Goal: Find contact information: Find contact information

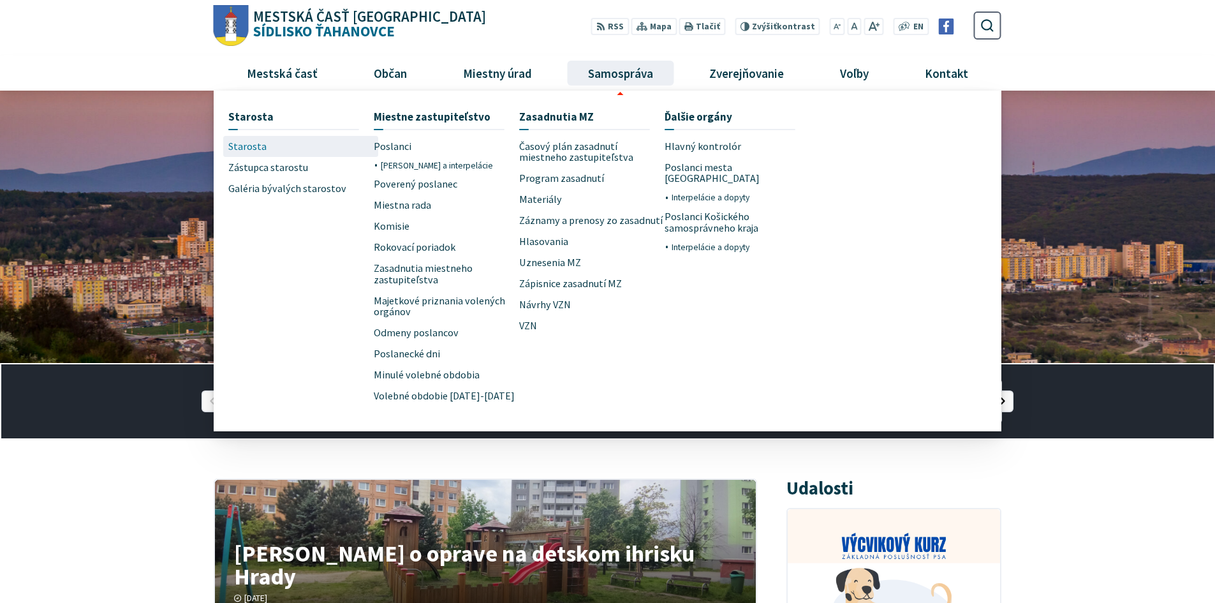
click at [256, 149] on span "Starosta" at bounding box center [247, 146] width 38 height 21
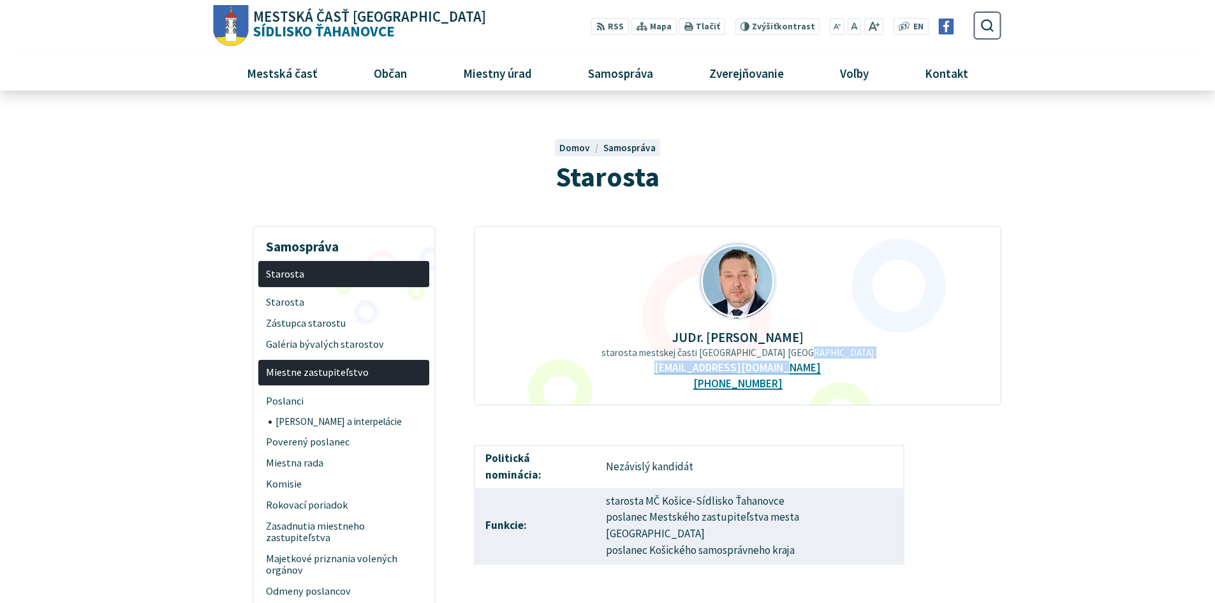
drag, startPoint x: 829, startPoint y: 367, endPoint x: 802, endPoint y: 367, distance: 26.2
click at [802, 367] on div "JUDr. Ing. Miloš Ihnát starosta mestskej časti Košice-Sídlisko Ťahanovce staros…" at bounding box center [737, 316] width 527 height 180
click at [734, 367] on link "starostamc@tahanovce.sk" at bounding box center [737, 367] width 166 height 13
click at [660, 378] on div "JUDr. Ing. Miloš Ihnát starosta mestskej časti Košice-Sídlisko Ťahanovce staros…" at bounding box center [737, 316] width 527 height 180
click at [656, 388] on div "JUDr. Ing. Miloš Ihnát starosta mestskej časti Košice-Sídlisko Ťahanovce staros…" at bounding box center [737, 316] width 527 height 180
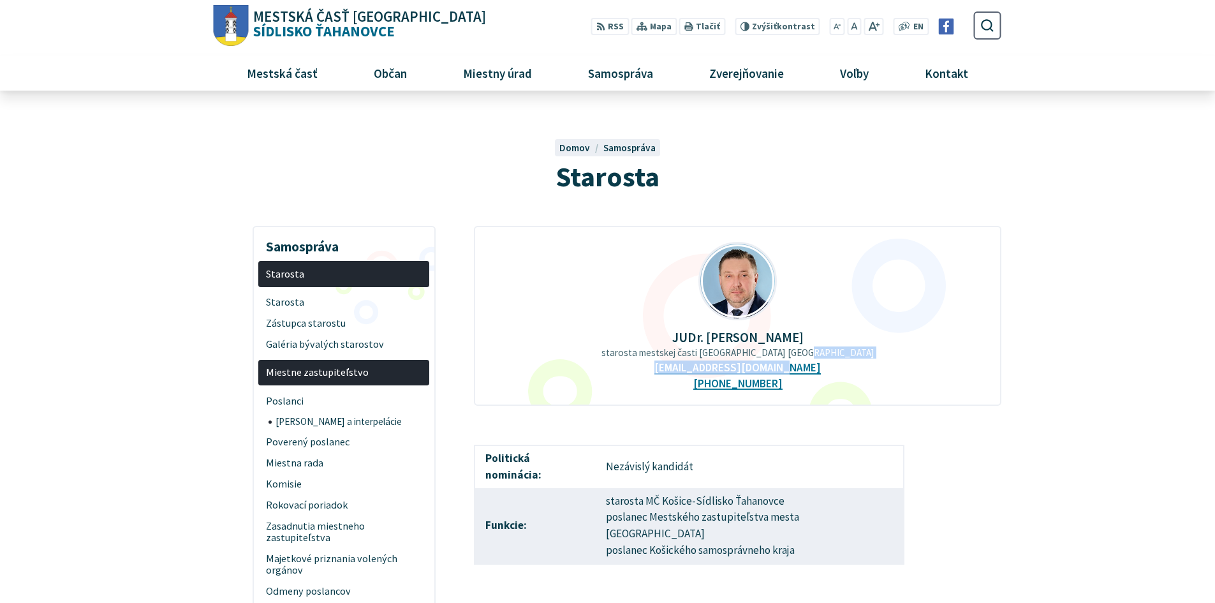
click at [833, 396] on div "JUDr. Ing. Miloš Ihnát starosta mestskej časti Košice-Sídlisko Ťahanovce staros…" at bounding box center [737, 316] width 527 height 180
click at [779, 371] on link "starostamc@tahanovce.sk" at bounding box center [737, 367] width 166 height 13
drag, startPoint x: 806, startPoint y: 367, endPoint x: 679, endPoint y: 362, distance: 127.0
click at [675, 370] on div "JUDr. Ing. Miloš Ihnát starosta mestskej časti Košice-Sídlisko Ťahanovce staros…" at bounding box center [737, 316] width 527 height 180
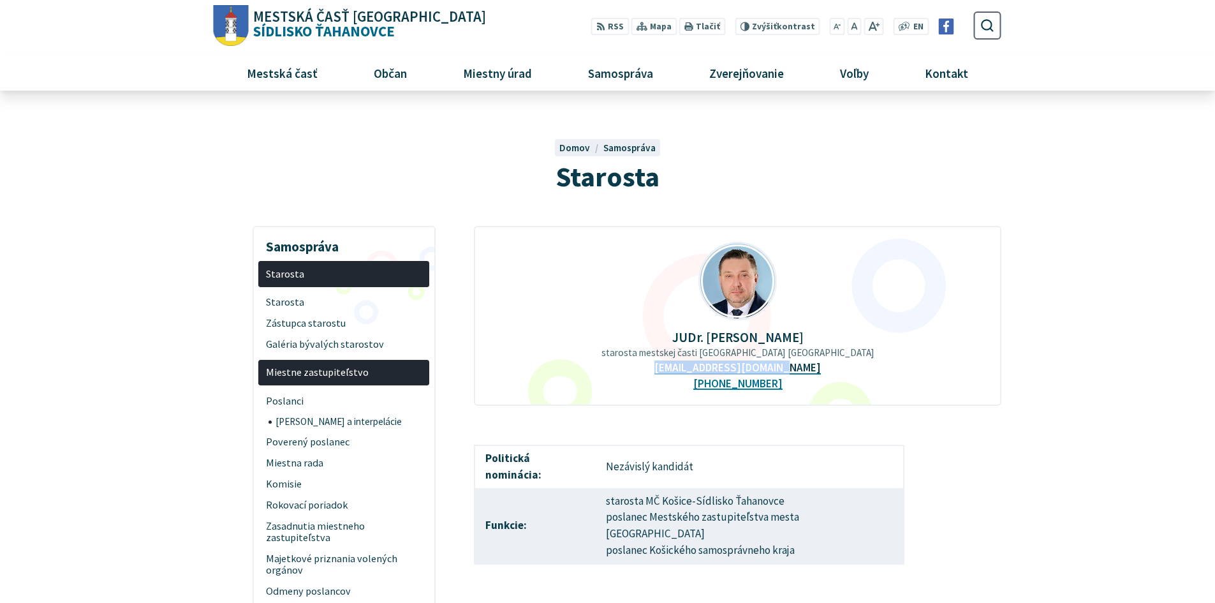
copy link "starostamc@tahanovce.sk"
